Goal: Transaction & Acquisition: Purchase product/service

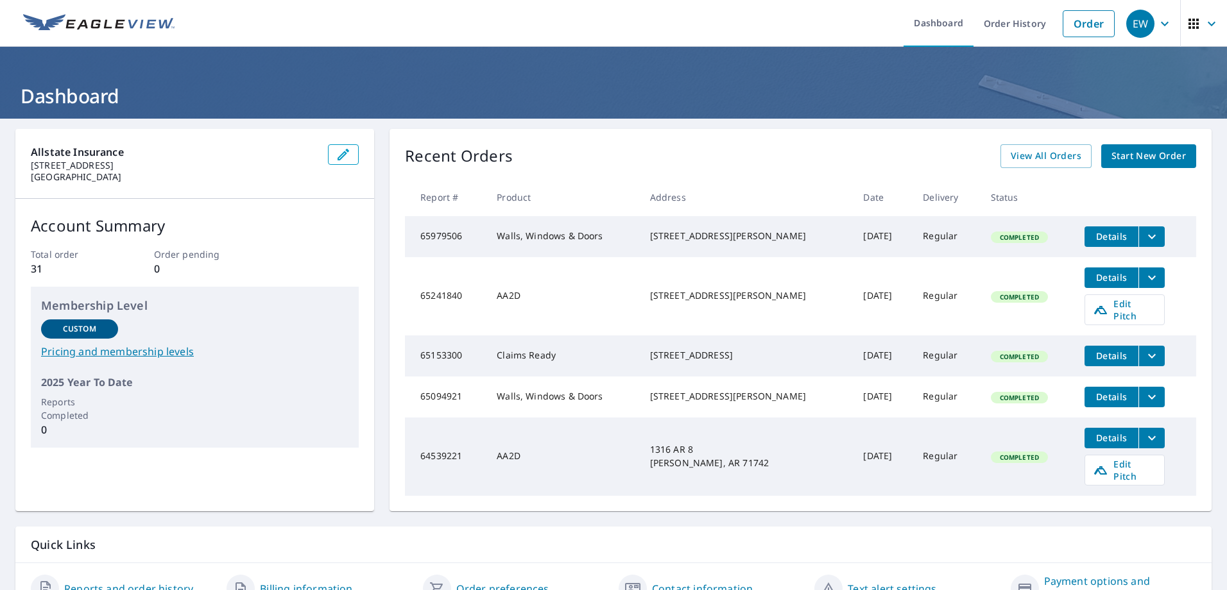
click at [1114, 159] on span "Start New Order" at bounding box center [1148, 156] width 74 height 16
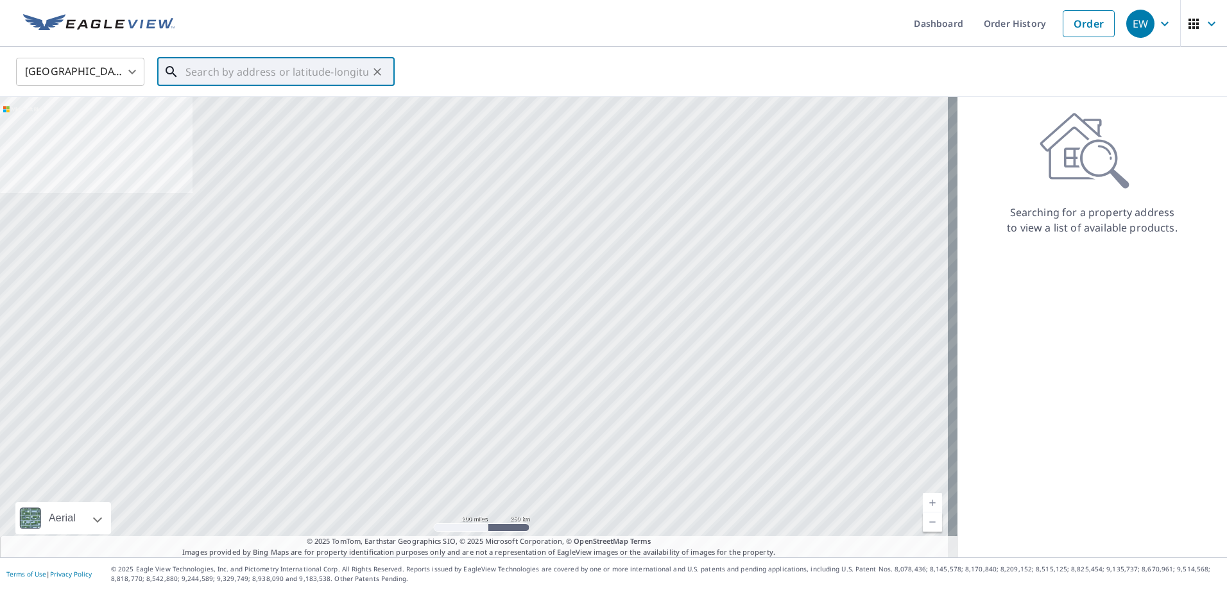
click at [295, 76] on input "text" at bounding box center [276, 72] width 183 height 36
paste input "[STREET_ADDRESS]"
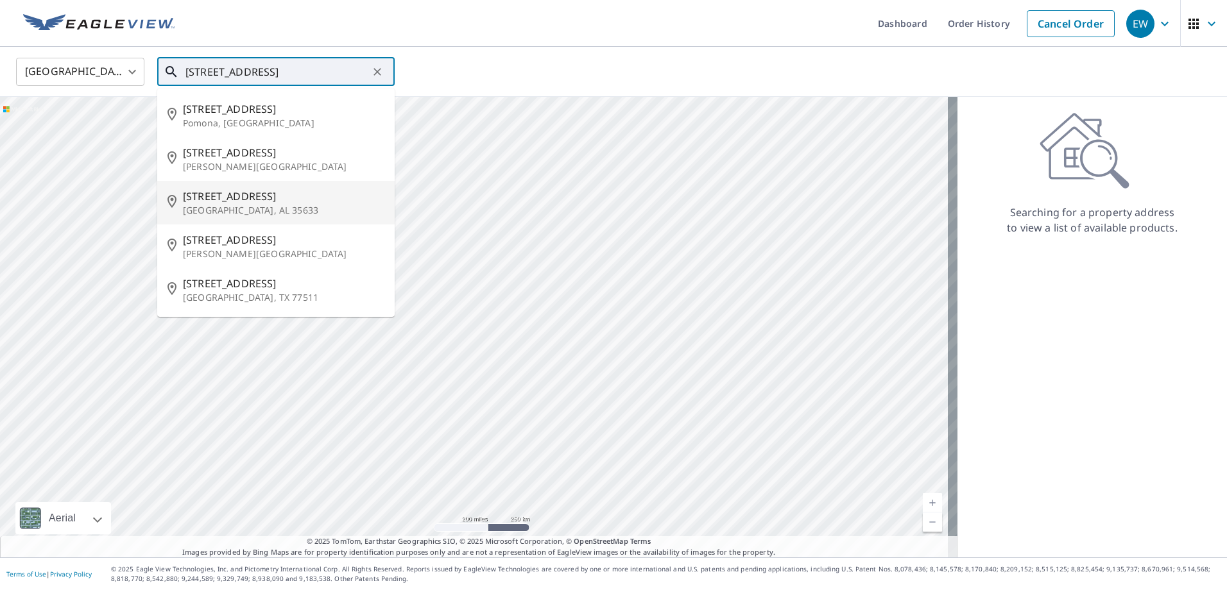
click at [246, 194] on span "[STREET_ADDRESS]" at bounding box center [283, 196] width 201 height 15
type input "[STREET_ADDRESS]"
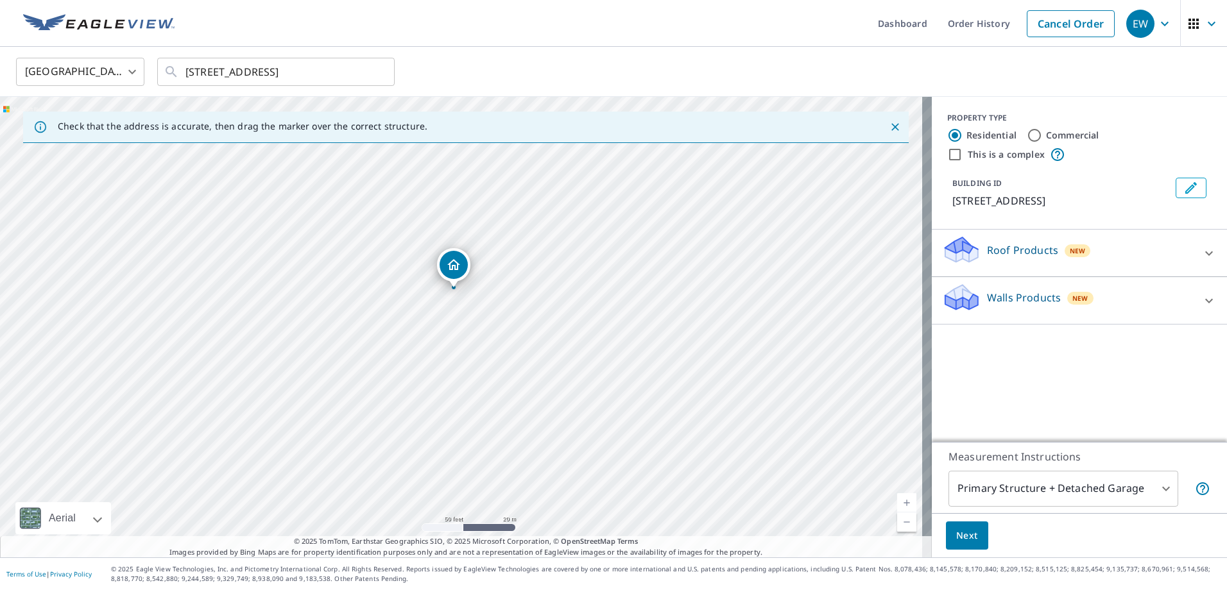
drag, startPoint x: 463, startPoint y: 310, endPoint x: 457, endPoint y: 333, distance: 24.0
click at [457, 333] on div "[STREET_ADDRESS]" at bounding box center [466, 327] width 932 height 461
click at [971, 536] on button "Next" at bounding box center [967, 536] width 42 height 29
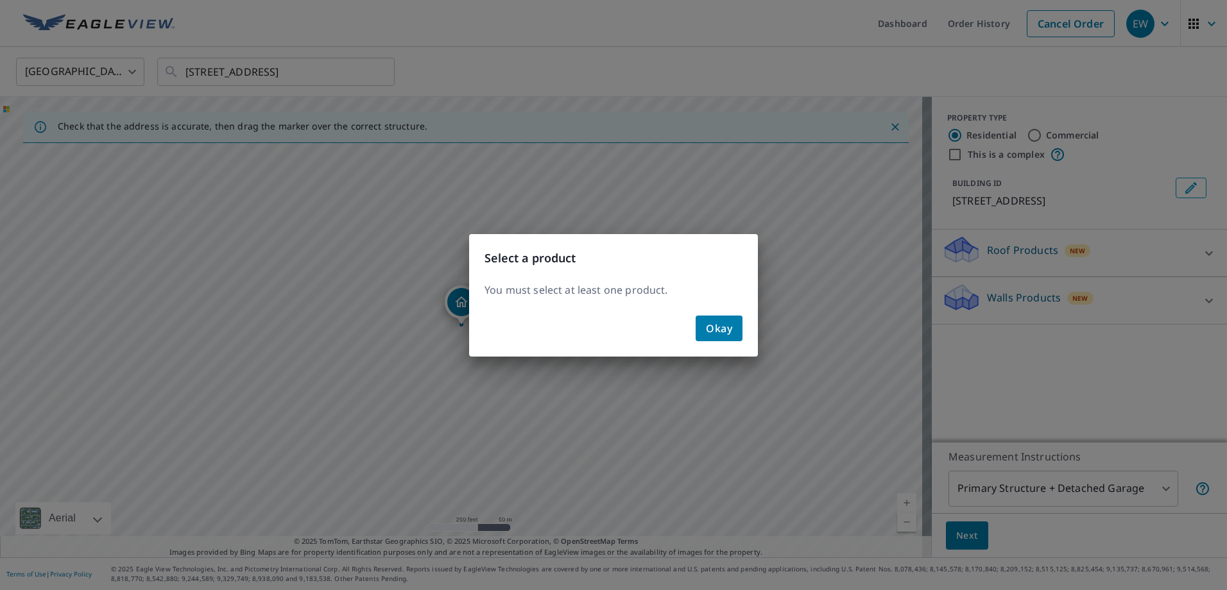
click at [715, 329] on span "Okay" at bounding box center [719, 329] width 26 height 18
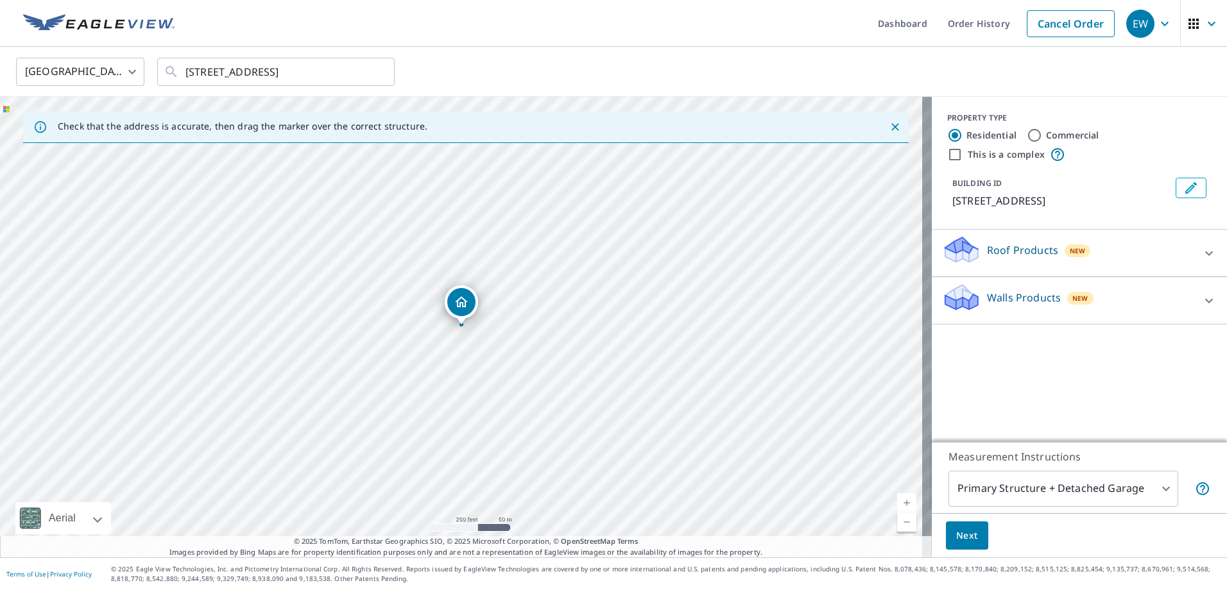
click at [1020, 257] on p "Roof Products" at bounding box center [1022, 250] width 71 height 15
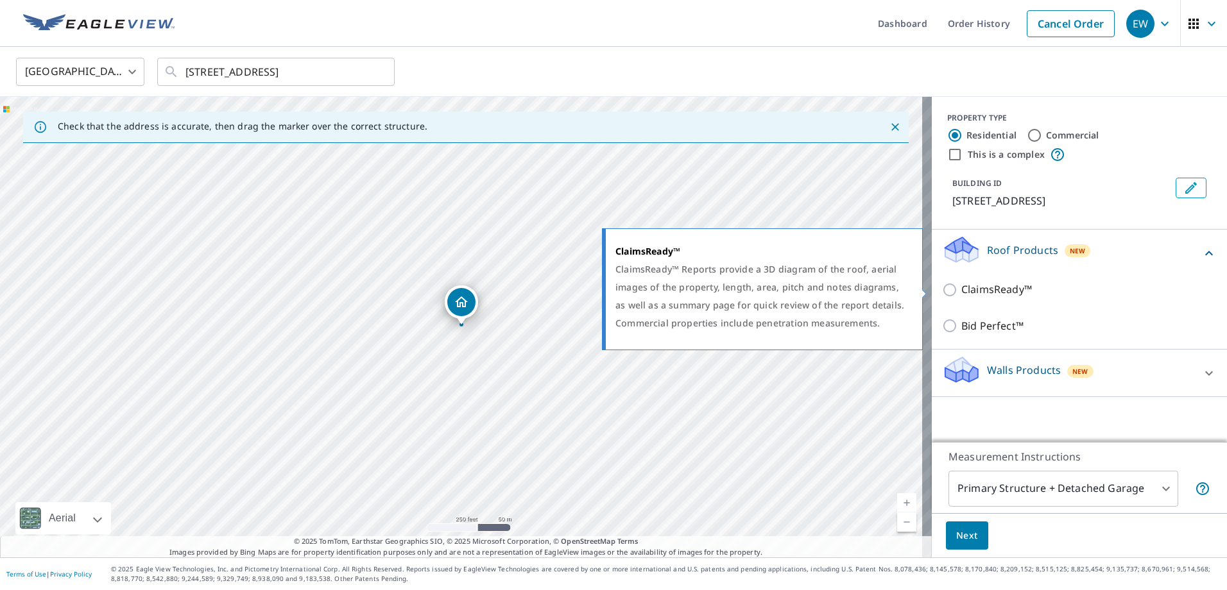
click at [968, 291] on p "ClaimsReady™" at bounding box center [996, 290] width 71 height 16
click at [961, 291] on input "ClaimsReady™" at bounding box center [951, 289] width 19 height 15
checkbox input "true"
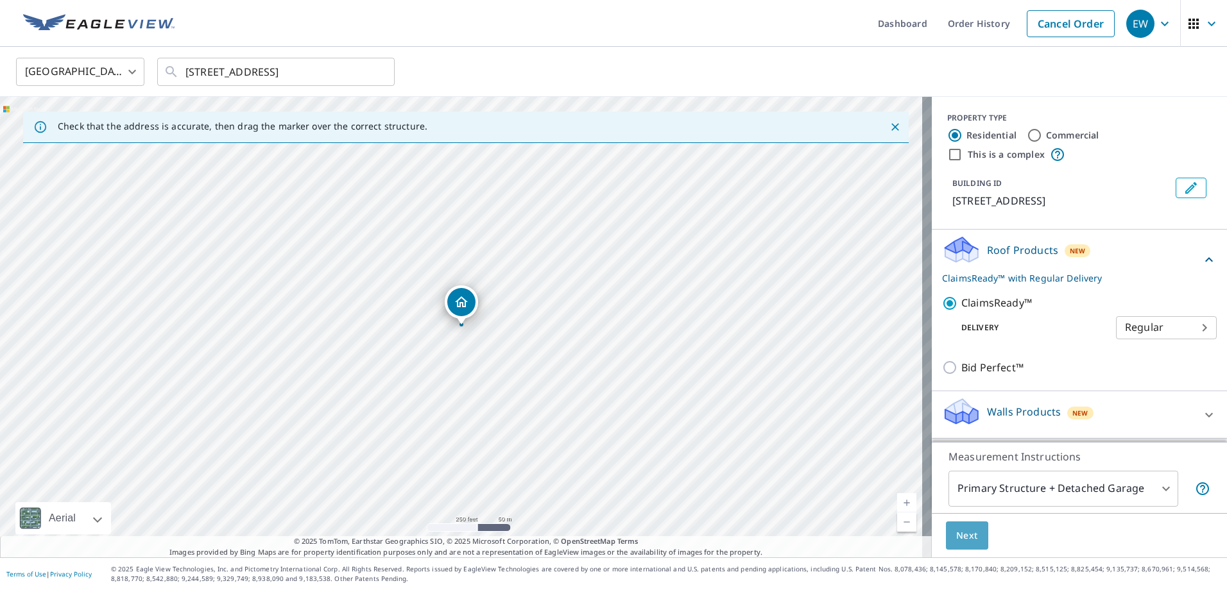
click at [961, 535] on span "Next" at bounding box center [967, 536] width 22 height 16
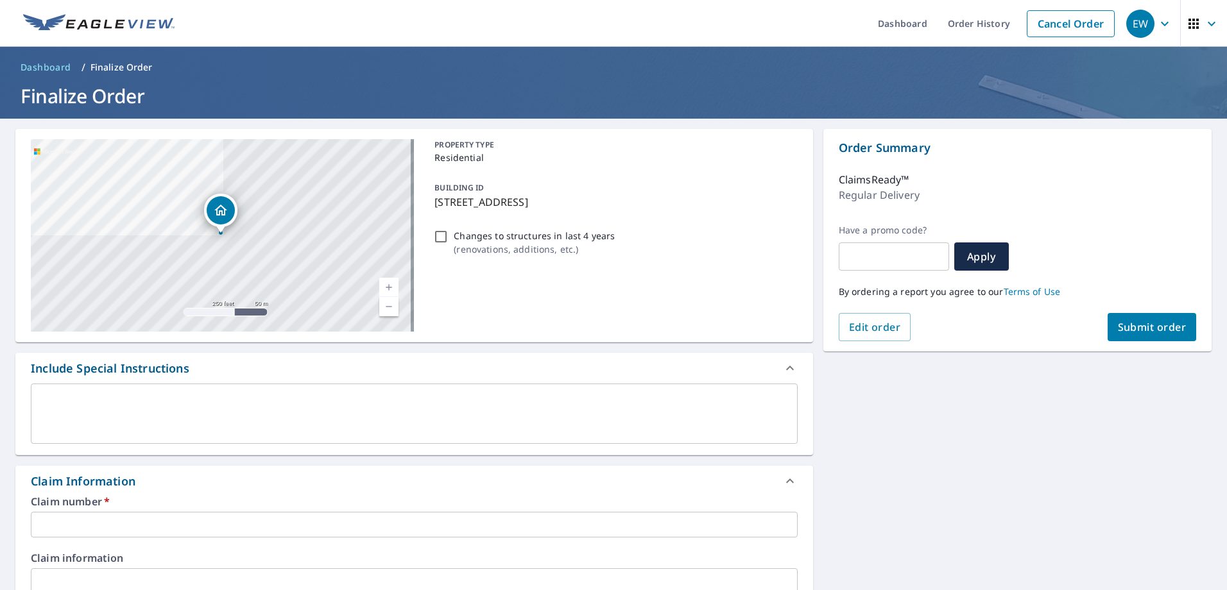
click at [1118, 321] on span "Submit order" at bounding box center [1152, 327] width 69 height 14
click at [58, 520] on input "text" at bounding box center [414, 525] width 767 height 26
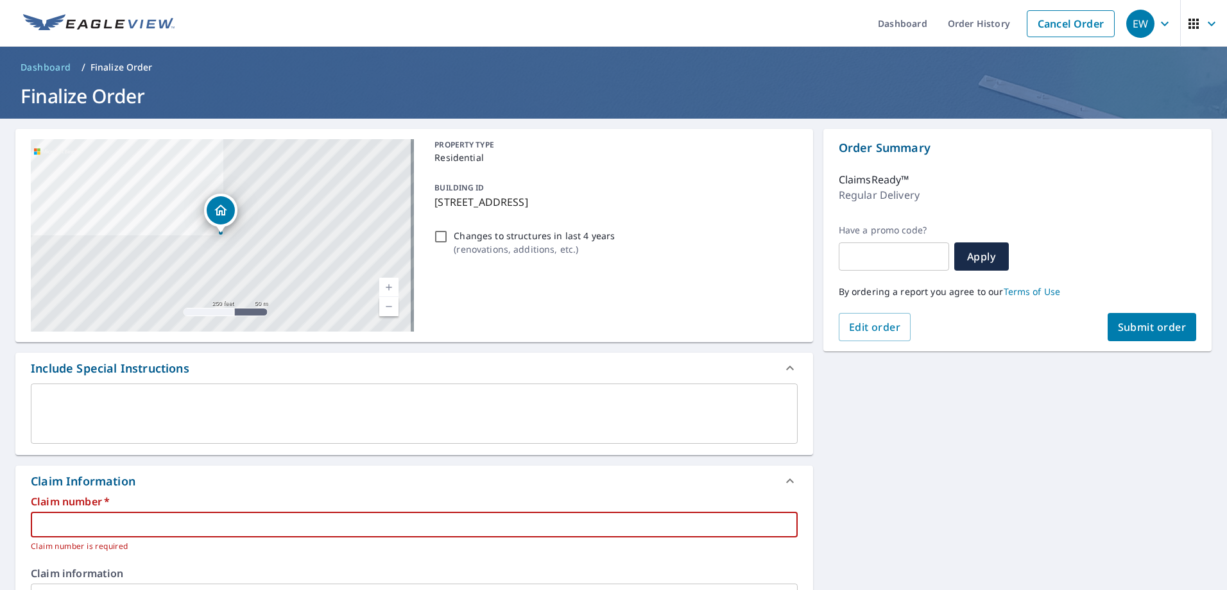
paste input "0802917831"
type input "0802917831"
click at [1165, 319] on button "Submit order" at bounding box center [1152, 327] width 89 height 28
